Goal: Communication & Community: Answer question/provide support

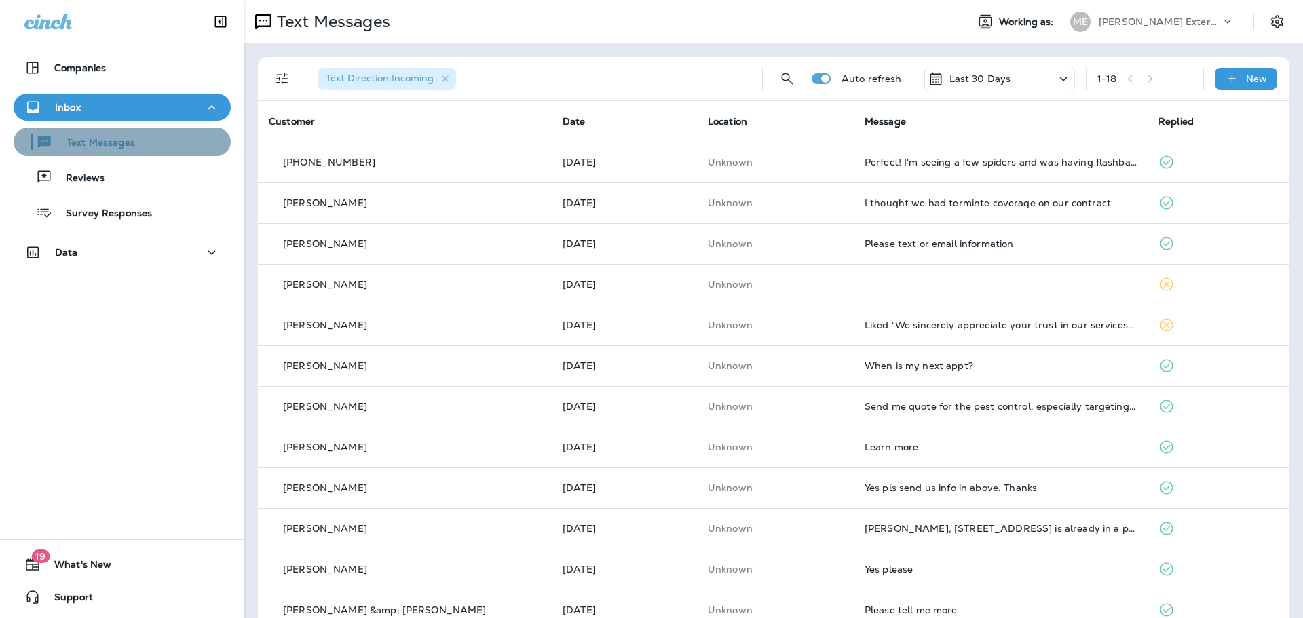
click at [125, 136] on div "Text Messages" at bounding box center [77, 142] width 116 height 20
drag, startPoint x: 634, startPoint y: 5, endPoint x: 557, endPoint y: 38, distance: 84.0
click at [557, 38] on div "Text Messages Working as: ME Mares Exterminating" at bounding box center [773, 21] width 1059 height 43
drag, startPoint x: 557, startPoint y: 37, endPoint x: 98, endPoint y: 155, distance: 473.2
click at [98, 155] on button "Text Messages" at bounding box center [122, 142] width 217 height 29
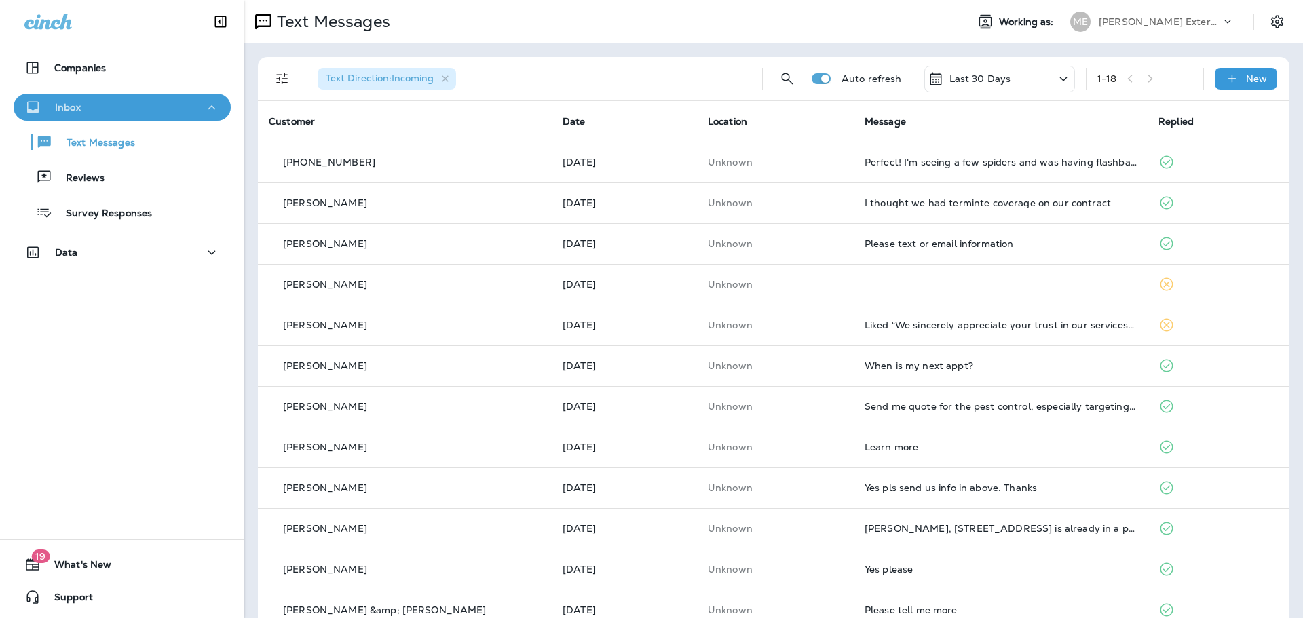
click at [128, 105] on div "Inbox" at bounding box center [122, 107] width 196 height 17
click at [131, 100] on div "Inbox" at bounding box center [122, 107] width 196 height 17
click at [126, 149] on p "Text Messages" at bounding box center [94, 143] width 82 height 13
click at [454, 81] on div "Text Direction : Incoming" at bounding box center [387, 79] width 138 height 22
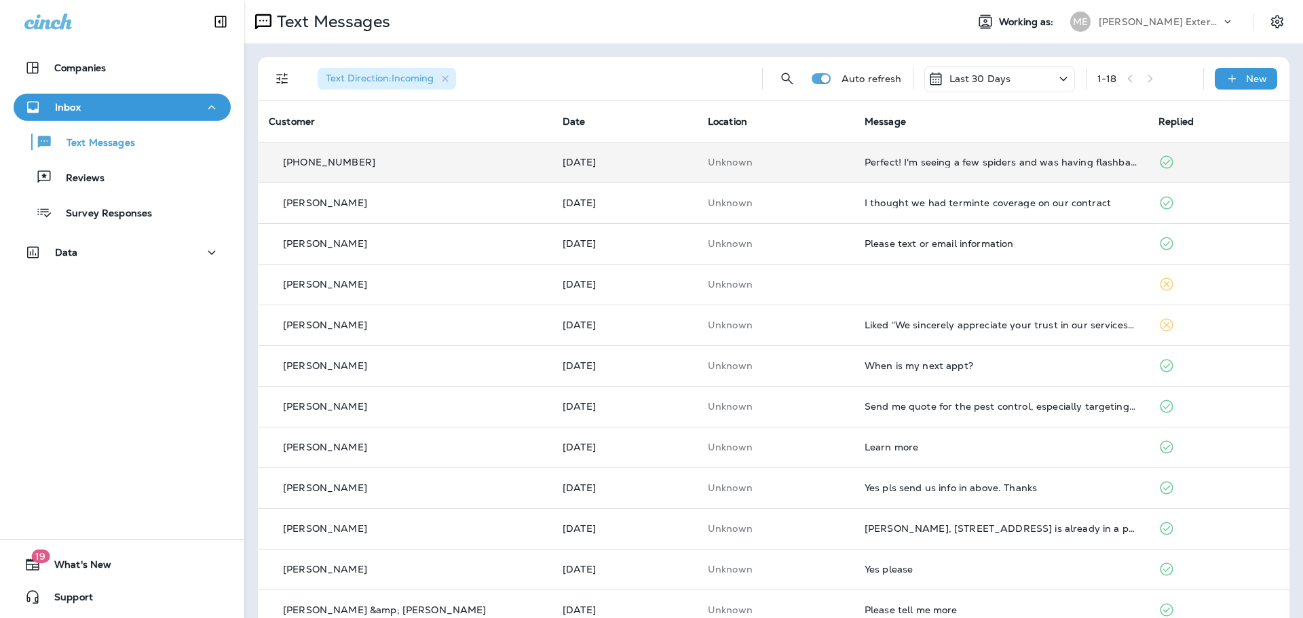
click at [802, 151] on td "Unknown" at bounding box center [775, 162] width 157 height 41
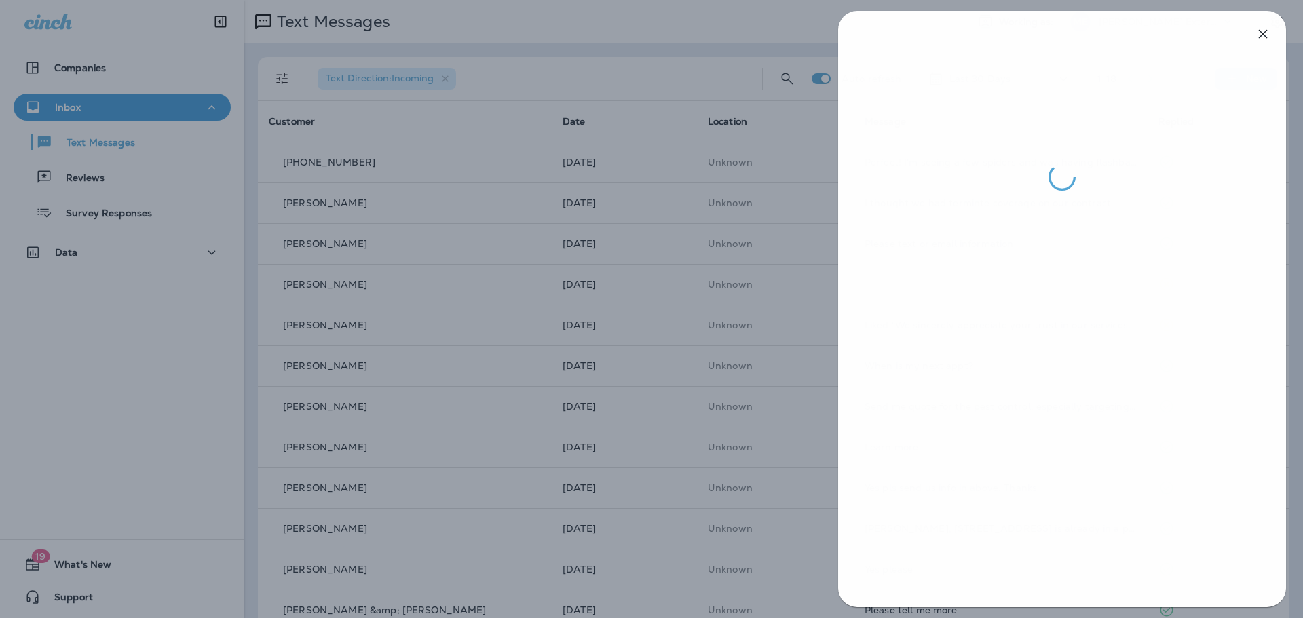
click at [722, 143] on div at bounding box center [652, 309] width 1303 height 618
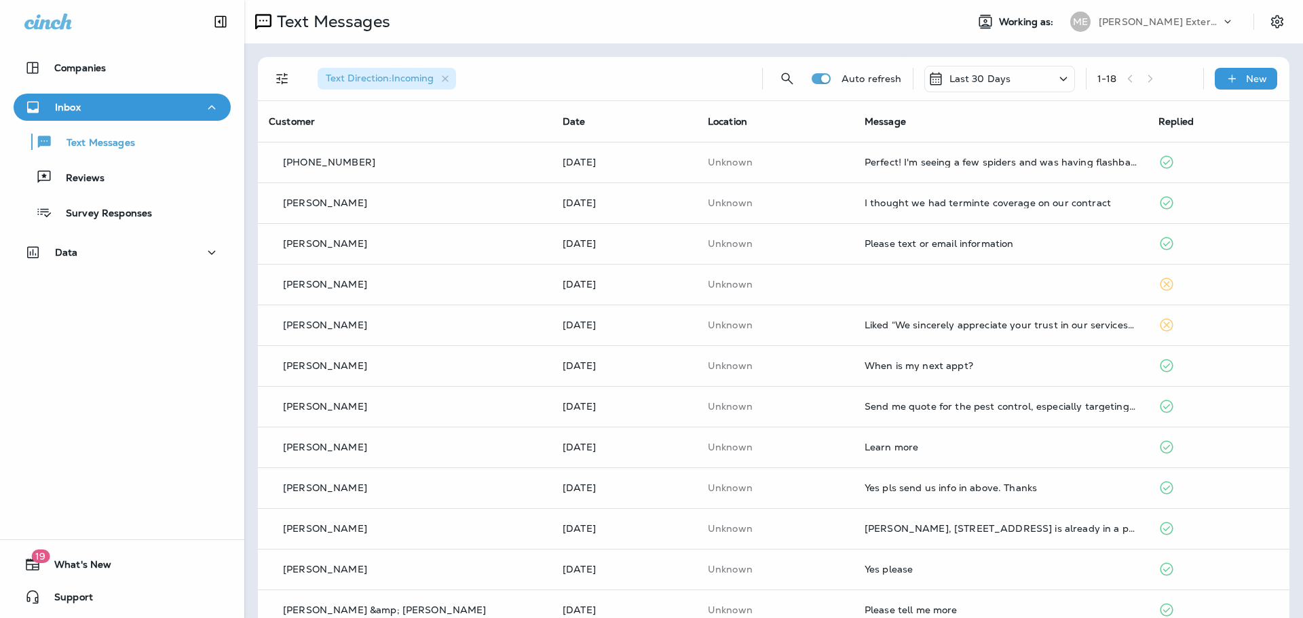
click at [791, 200] on div at bounding box center [651, 309] width 1303 height 618
click at [834, 210] on div "This customer does not have a last location and the phone number they messaged …" at bounding box center [764, 232] width 206 height 49
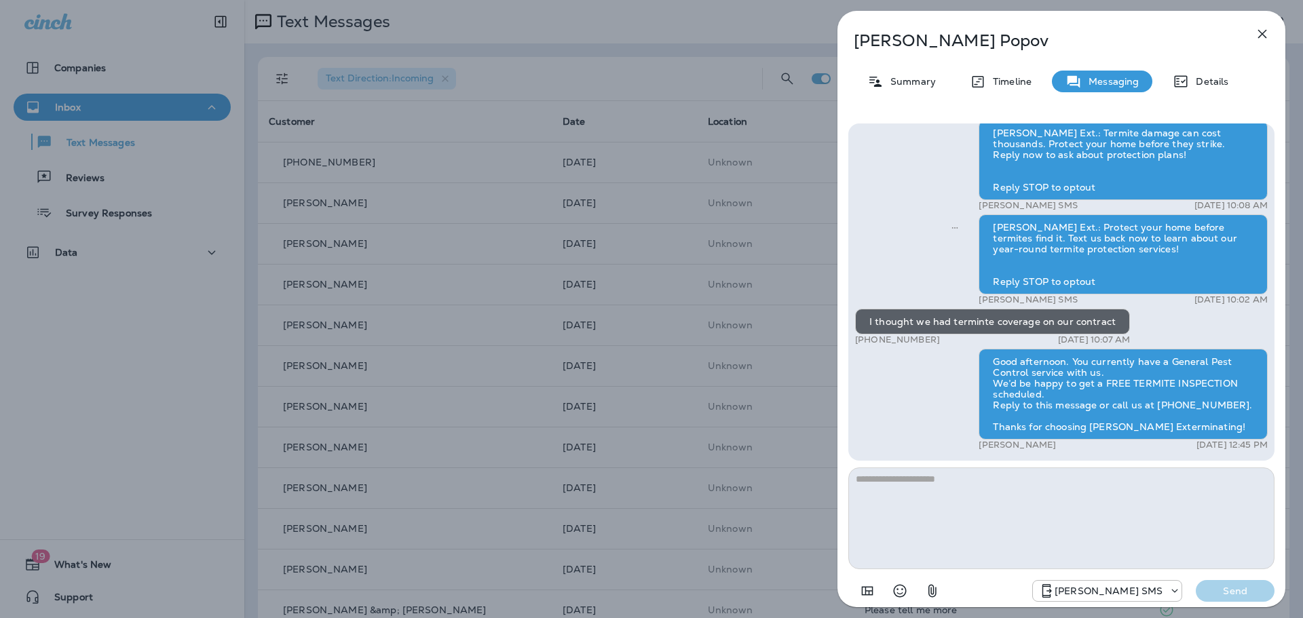
click at [783, 213] on div "[PERSON_NAME] Summary Timeline Messaging Details [PERSON_NAME] Ext.: Protect yo…" at bounding box center [651, 309] width 1303 height 618
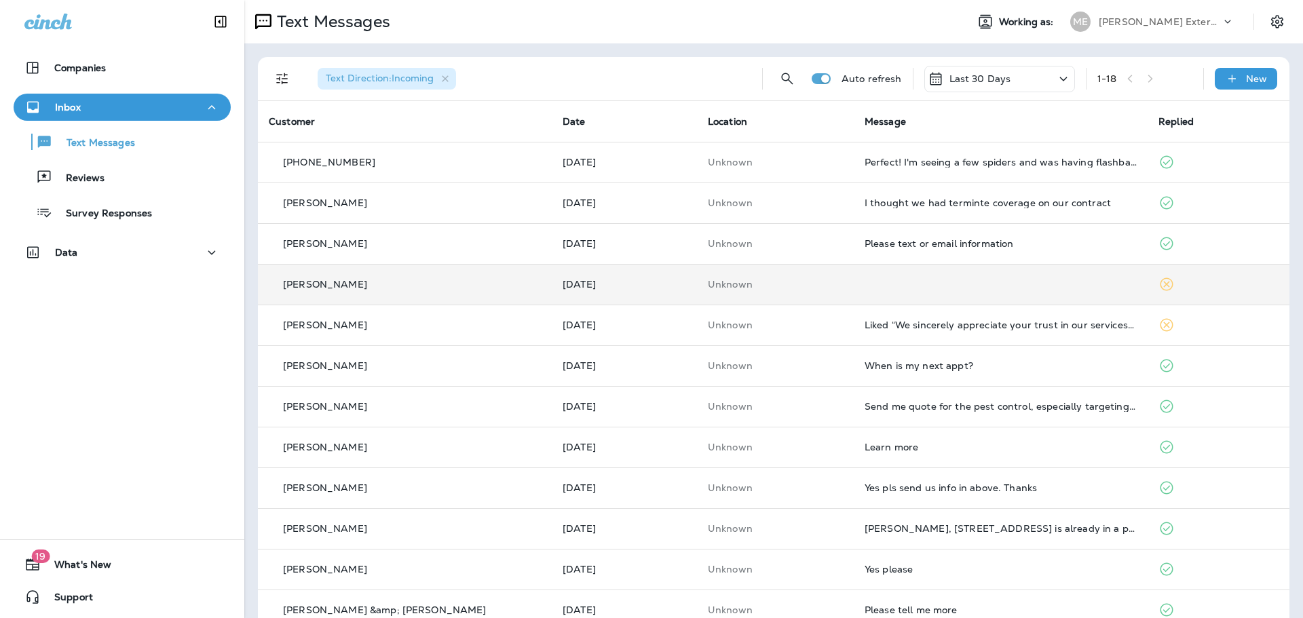
click at [863, 289] on td at bounding box center [1001, 284] width 294 height 41
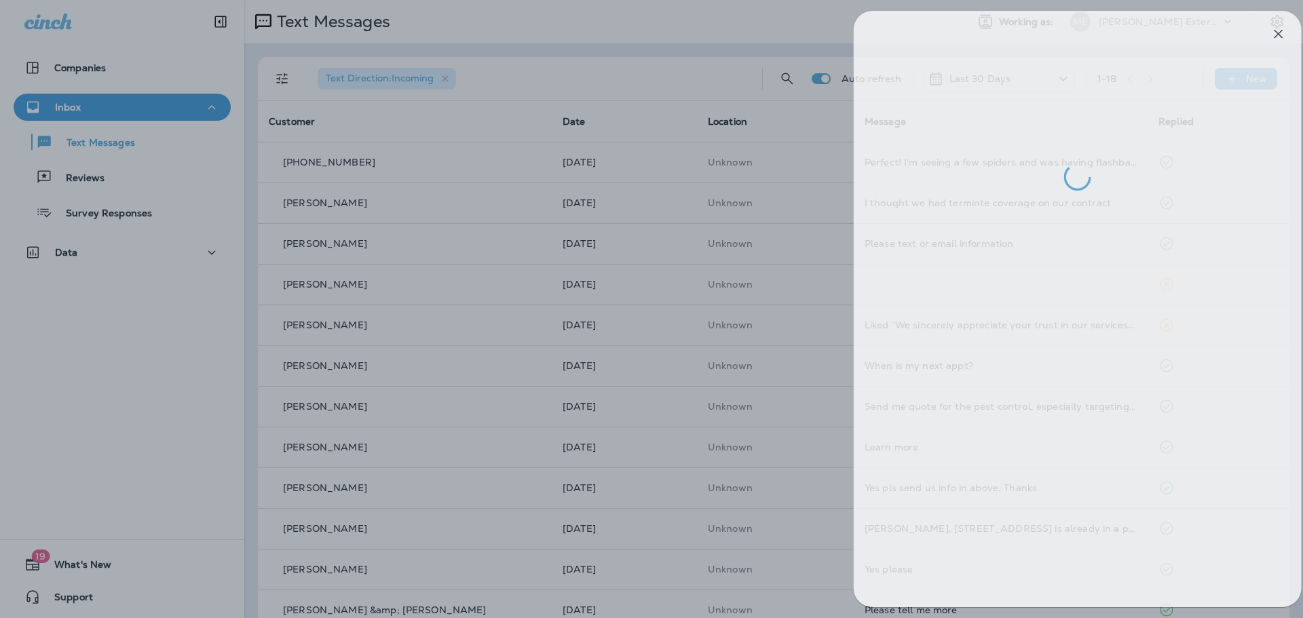
click at [726, 22] on div at bounding box center [667, 309] width 1303 height 618
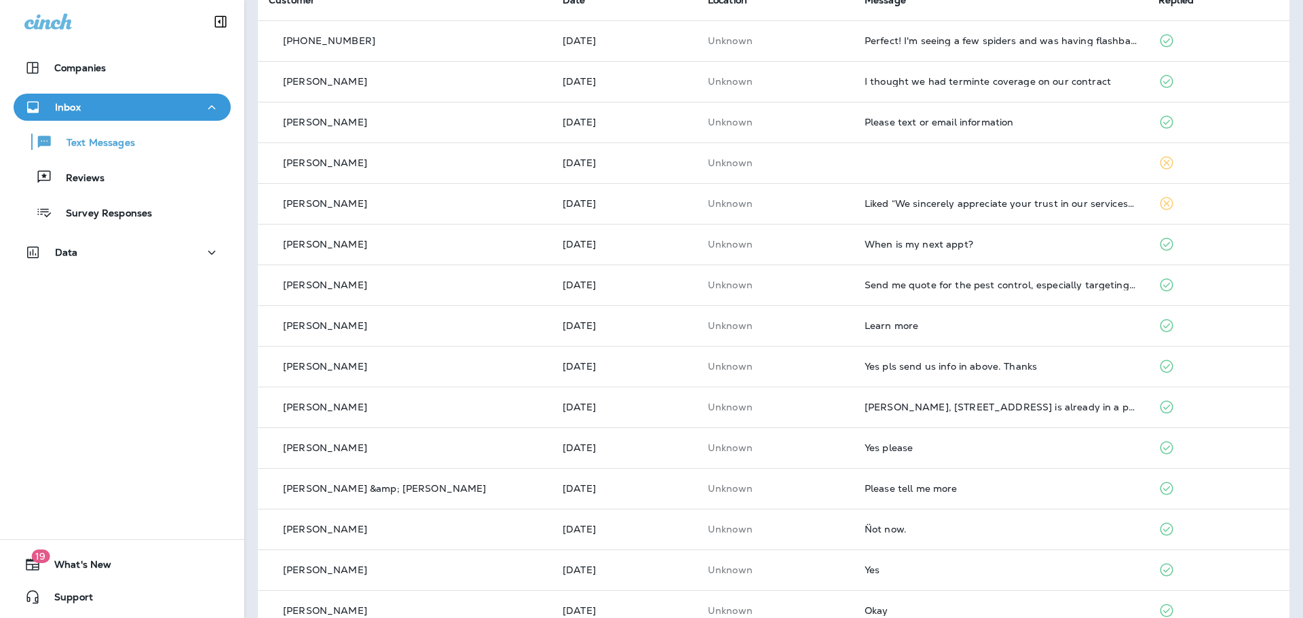
scroll to position [271, 0]
